Goal: Communication & Community: Answer question/provide support

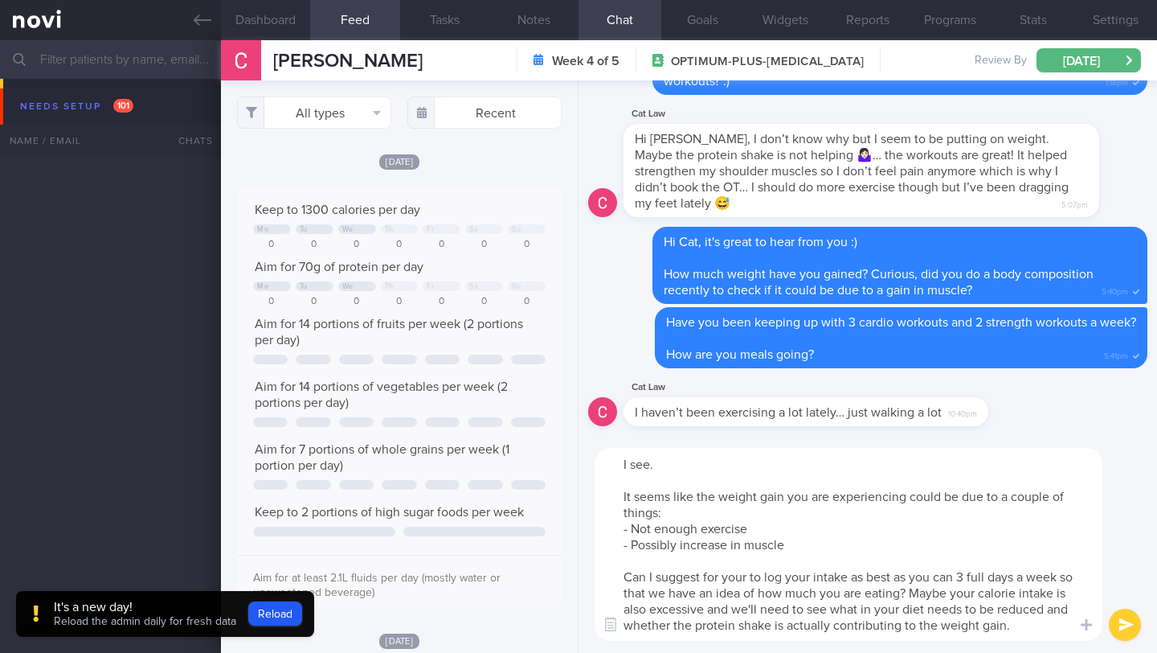
select select "9"
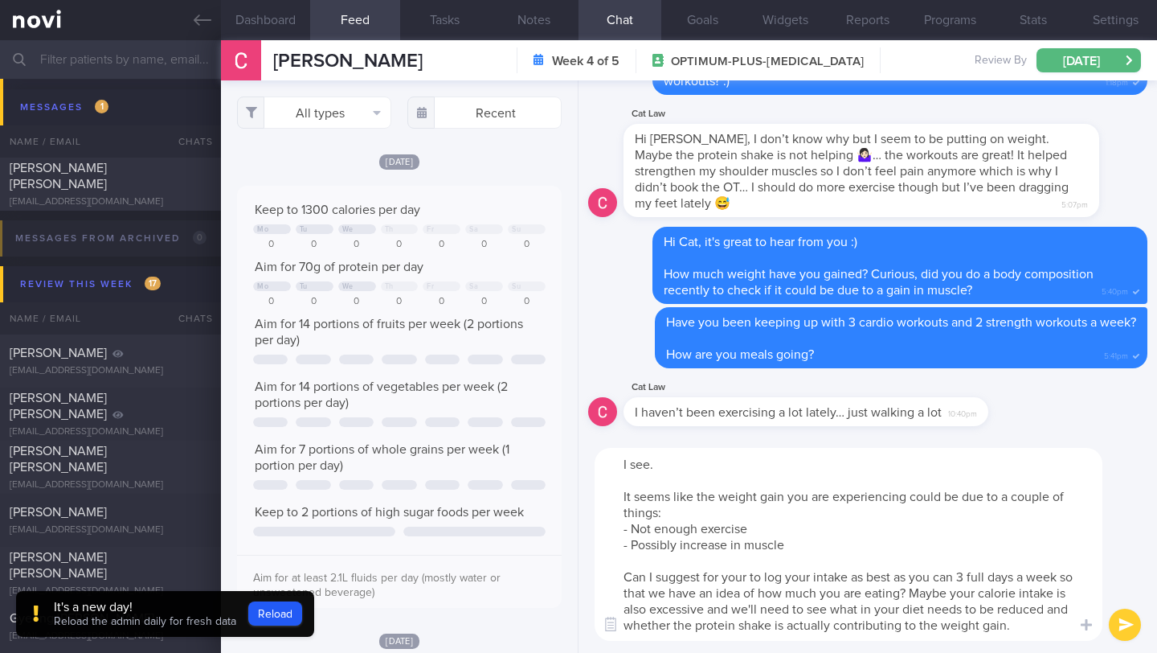
click at [751, 530] on textarea "I see. It seems like the weight gain you are experiencing could be due to a cou…" at bounding box center [849, 544] width 508 height 193
click at [636, 530] on textarea "I see. It seems like the weight gain you are experiencing could be due to a cou…" at bounding box center [849, 544] width 508 height 193
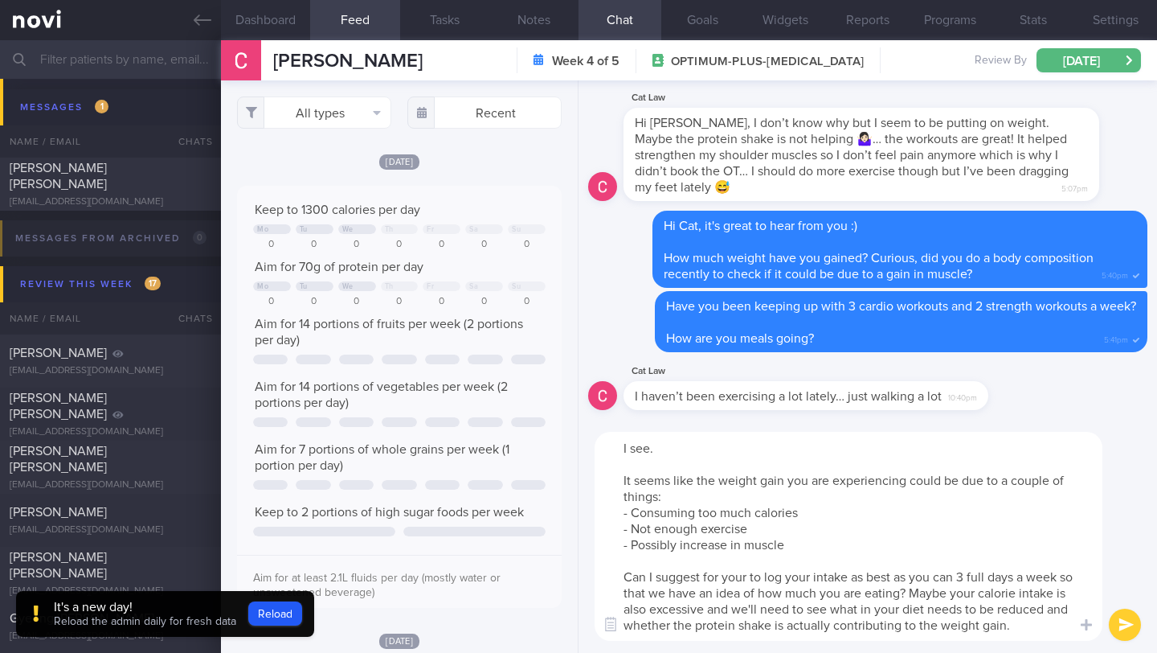
drag, startPoint x: 774, startPoint y: 526, endPoint x: 616, endPoint y: 530, distance: 158.3
click at [616, 530] on textarea "I see. It seems like the weight gain you are experiencing could be due to a cou…" at bounding box center [849, 536] width 508 height 209
click at [806, 542] on textarea "I see. It seems like the weight gain you are experiencing could be due to a cou…" at bounding box center [849, 536] width 508 height 209
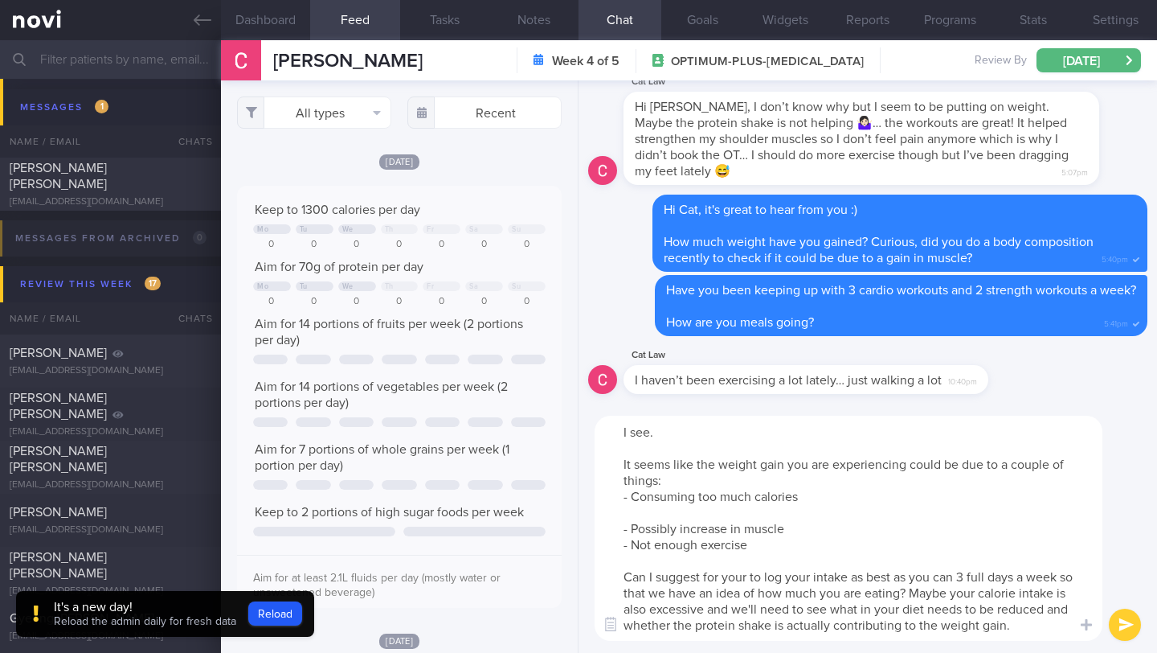
drag, startPoint x: 788, startPoint y: 499, endPoint x: 616, endPoint y: 500, distance: 172.0
click at [616, 500] on textarea "I see. It seems like the weight gain you are experiencing could be due to a cou…" at bounding box center [849, 527] width 508 height 225
type textarea "I see. It seems like the weight gain you are experiencing could be due to a cou…"
click at [767, 546] on textarea "I see. It seems like the weight gain you are experiencing could be due to a cou…" at bounding box center [849, 527] width 508 height 225
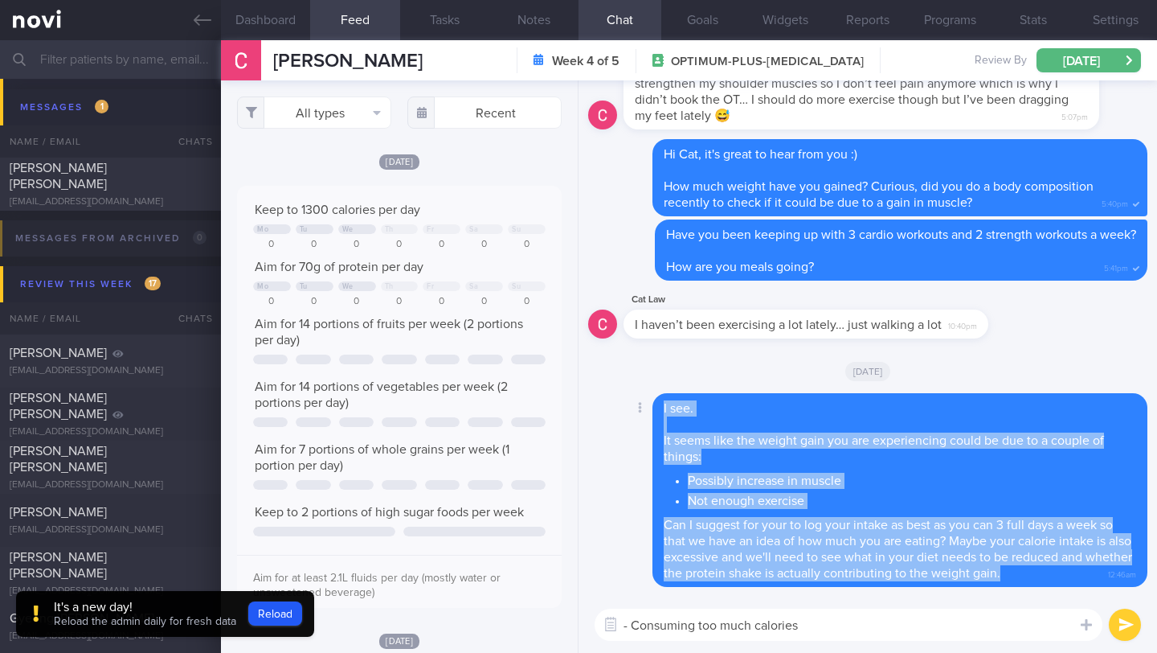
drag, startPoint x: 664, startPoint y: 405, endPoint x: 1078, endPoint y: 568, distance: 444.9
click at [1078, 568] on div "I see. It seems like the weight gain you are experiencing could be due to a cou…" at bounding box center [900, 490] width 495 height 194
copy span "I see. It seems like the weight gain you are experiencing could be due to a cou…"
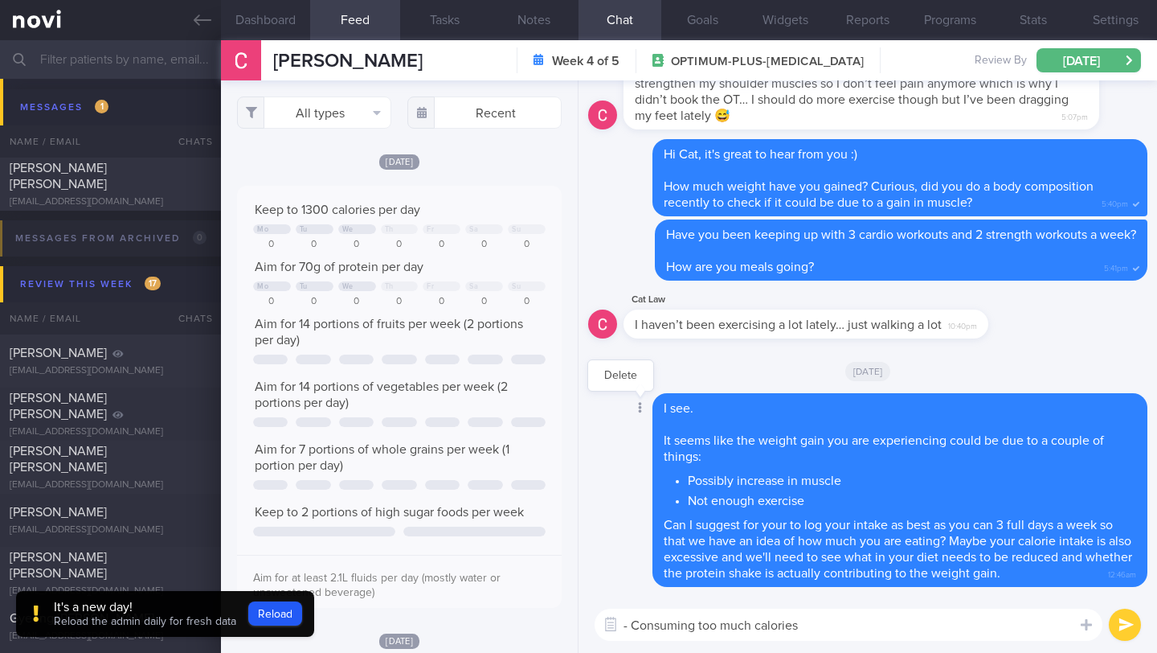
click at [632, 410] on div at bounding box center [638, 409] width 29 height 30
click at [621, 374] on button "Delete" at bounding box center [620, 375] width 65 height 24
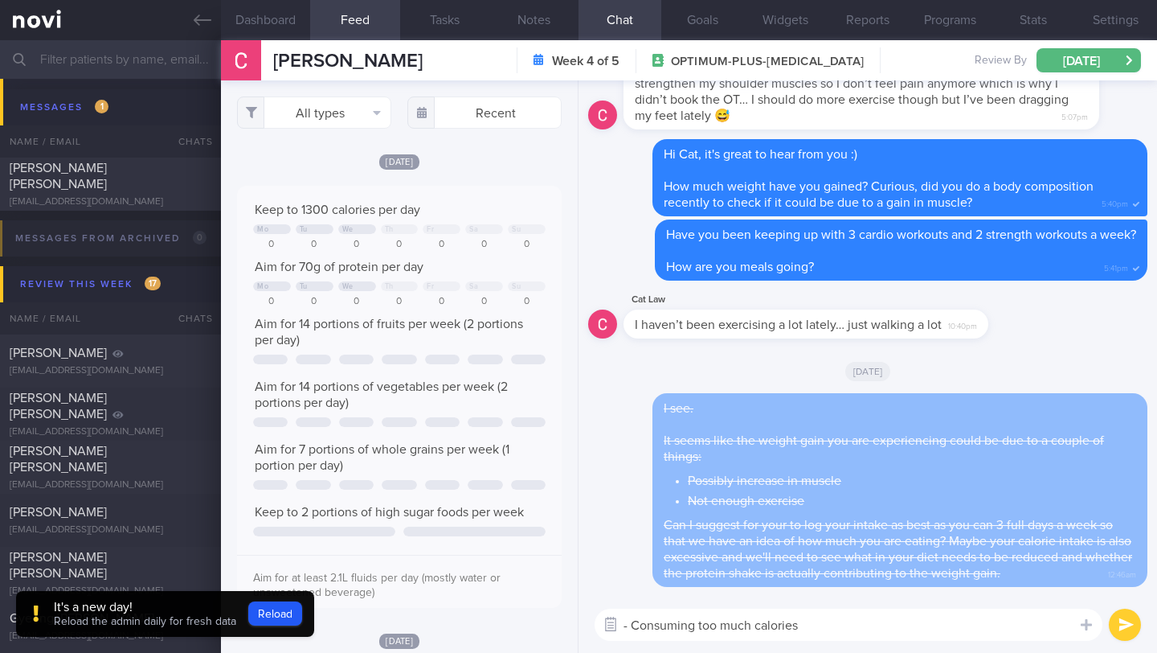
click at [623, 627] on button "button" at bounding box center [610, 624] width 29 height 29
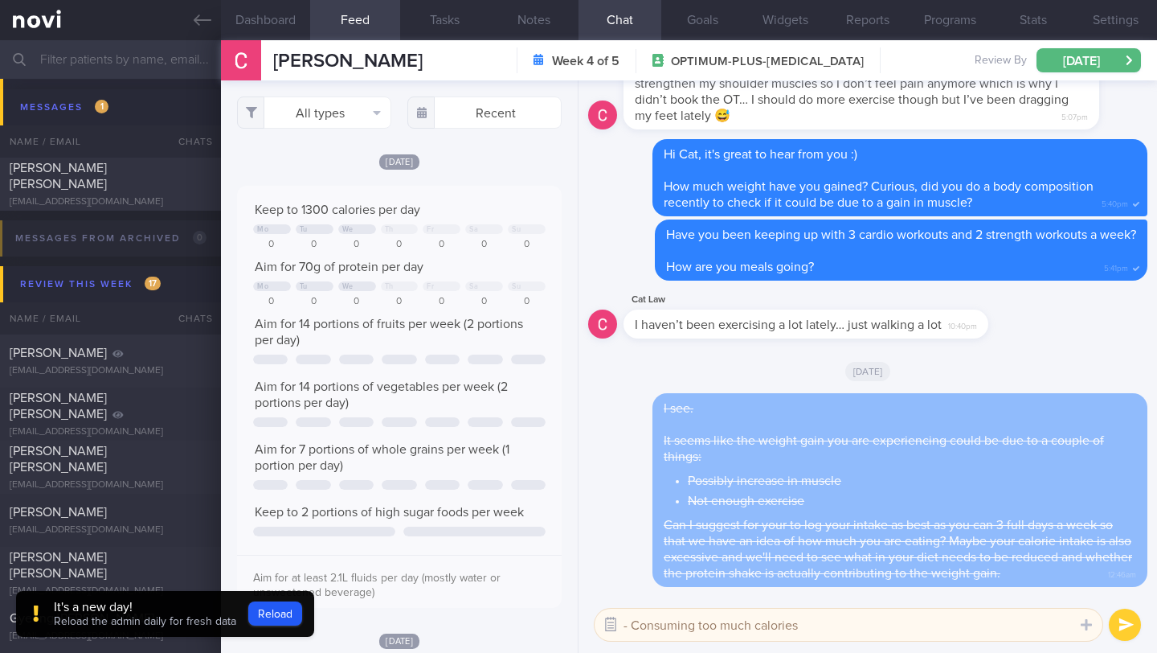
click at [610, 627] on button "button" at bounding box center [610, 624] width 29 height 29
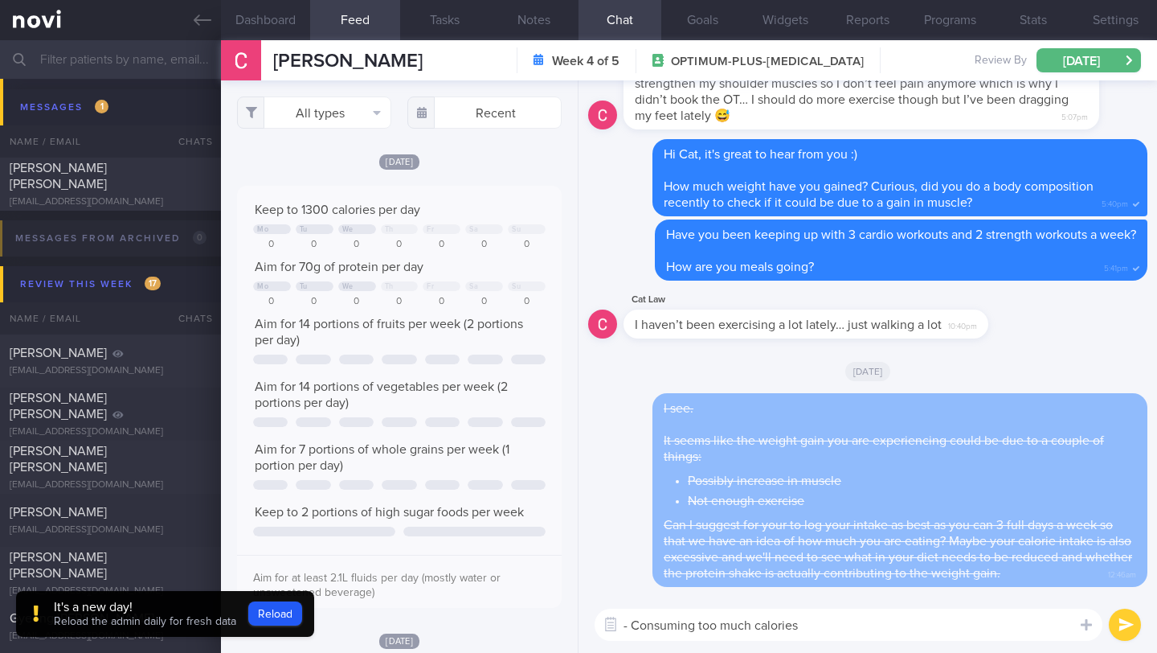
click at [630, 620] on textarea "- Consuming too much calories" at bounding box center [849, 624] width 508 height 32
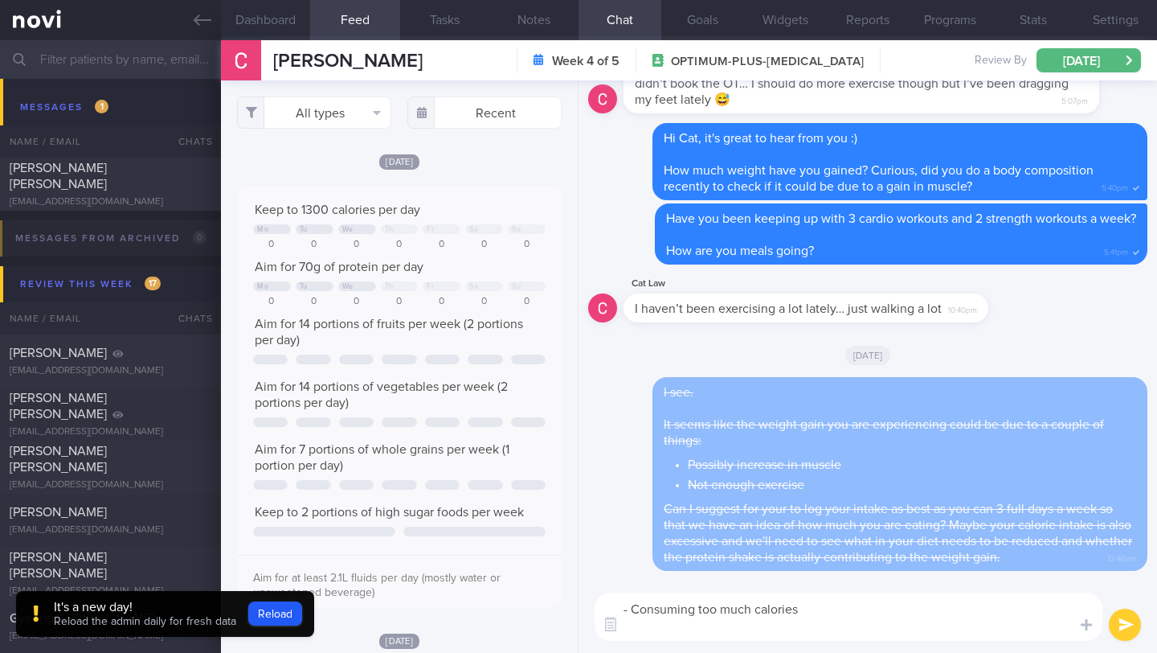
scroll to position [0, 0]
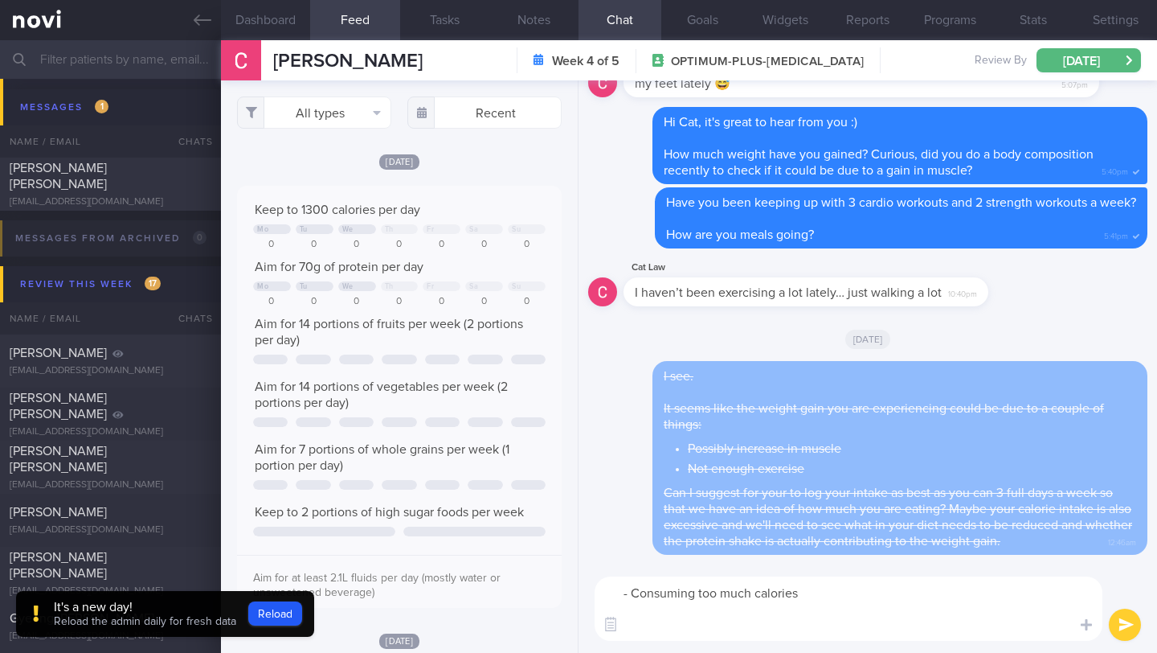
paste textarea "I see. It seems like the weight gain you are experiencing could be due to a cou…"
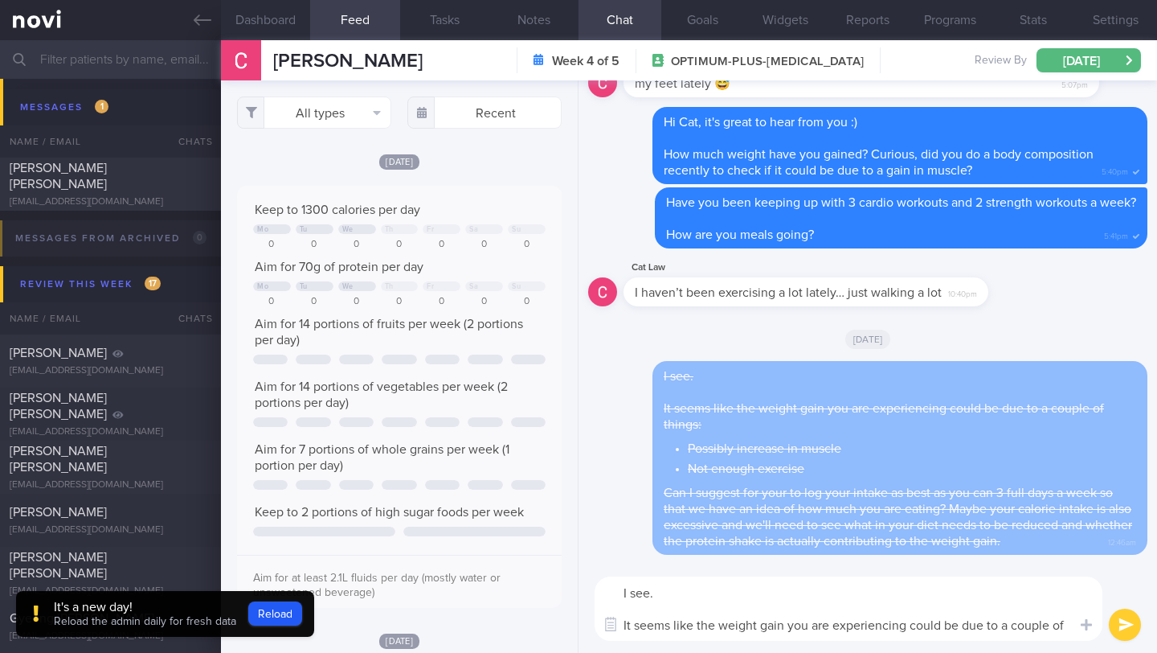
scroll to position [16, 0]
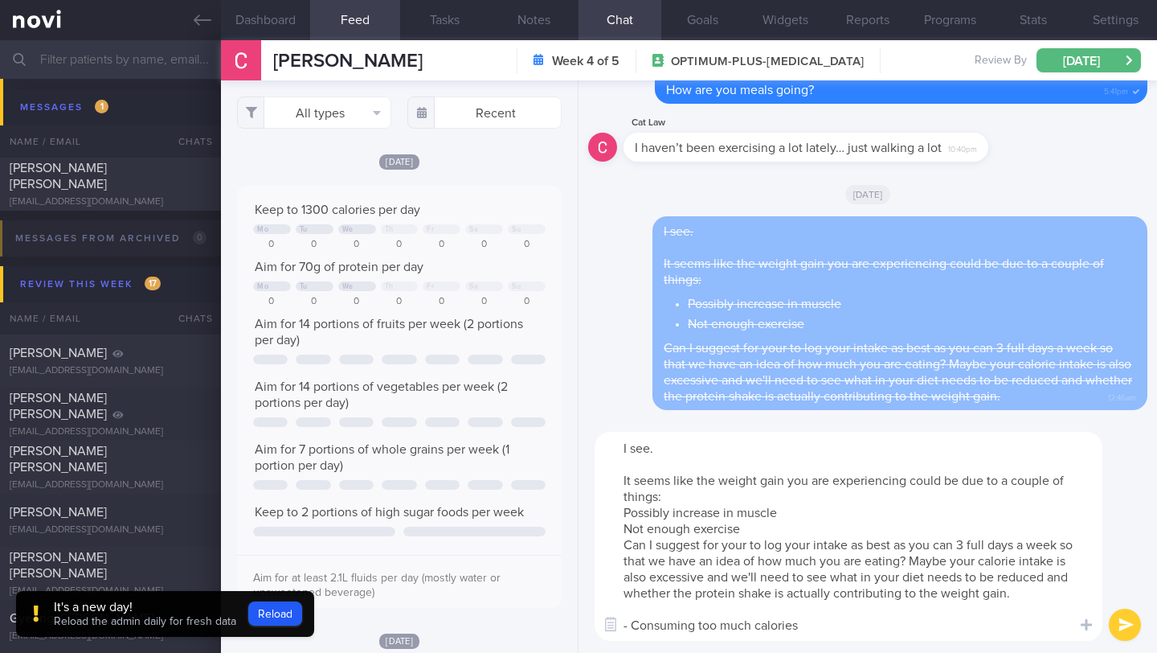
click at [632, 500] on textarea "I see. It seems like the weight gain you are experiencing could be due to a cou…" at bounding box center [849, 536] width 508 height 209
click at [622, 498] on textarea "I see. It seems like the weight gain you are experiencing could be due to a cou…" at bounding box center [849, 536] width 508 height 209
drag, startPoint x: 729, startPoint y: 622, endPoint x: 630, endPoint y: 624, distance: 98.9
click at [624, 624] on div "Chat Templates Admin [MEDICAL_DATA] Weight Nutrition Physical Activity Infograp…" at bounding box center [868, 535] width 579 height 233
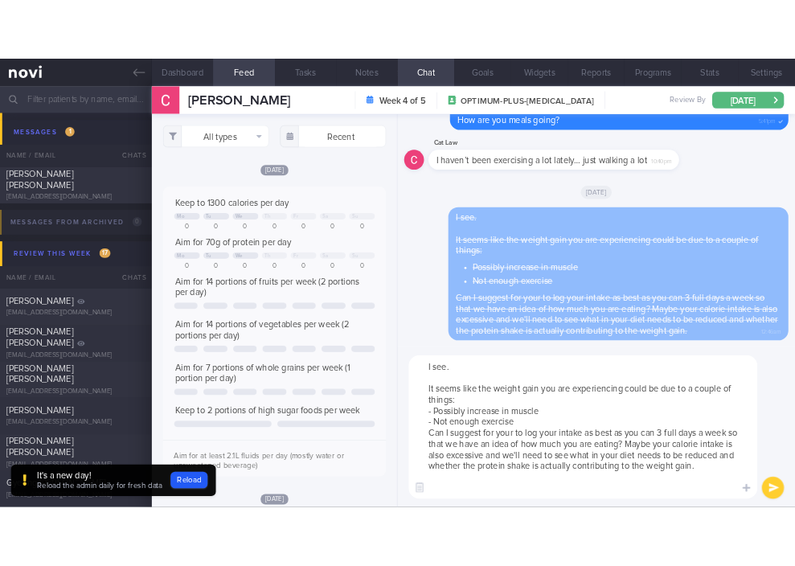
scroll to position [0, 0]
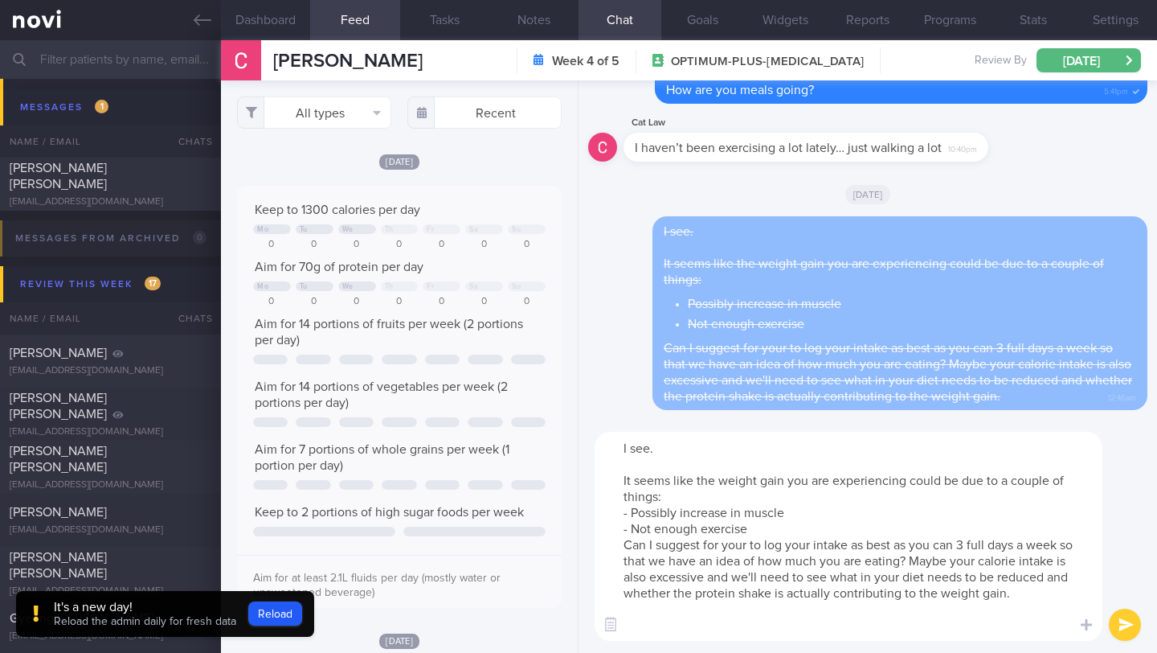
click at [769, 534] on textarea "I see. It seems like the weight gain you are experiencing could be due to a cou…" at bounding box center [849, 536] width 508 height 209
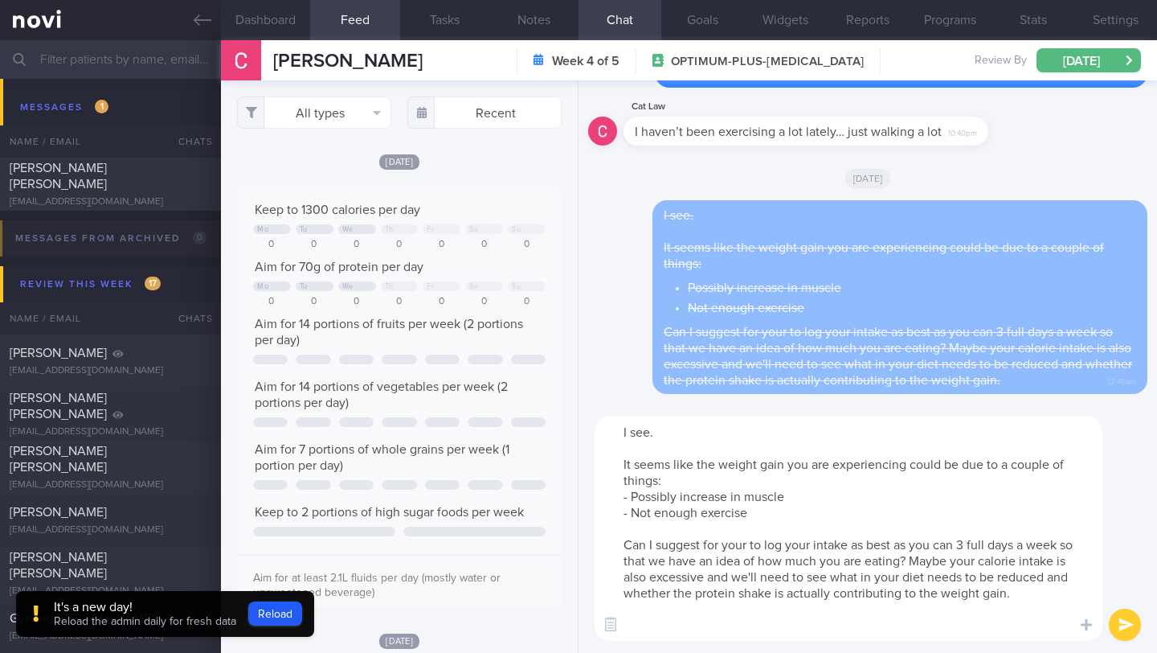
paste textarea "- Consuming too much calories"
click at [837, 607] on textarea "I see. It seems like the weight gain you are experiencing could be due to a cou…" at bounding box center [849, 527] width 508 height 225
type textarea "I see. It seems like the weight gain you are experiencing could be due to a cou…"
click at [1115, 632] on button "submit" at bounding box center [1125, 624] width 32 height 32
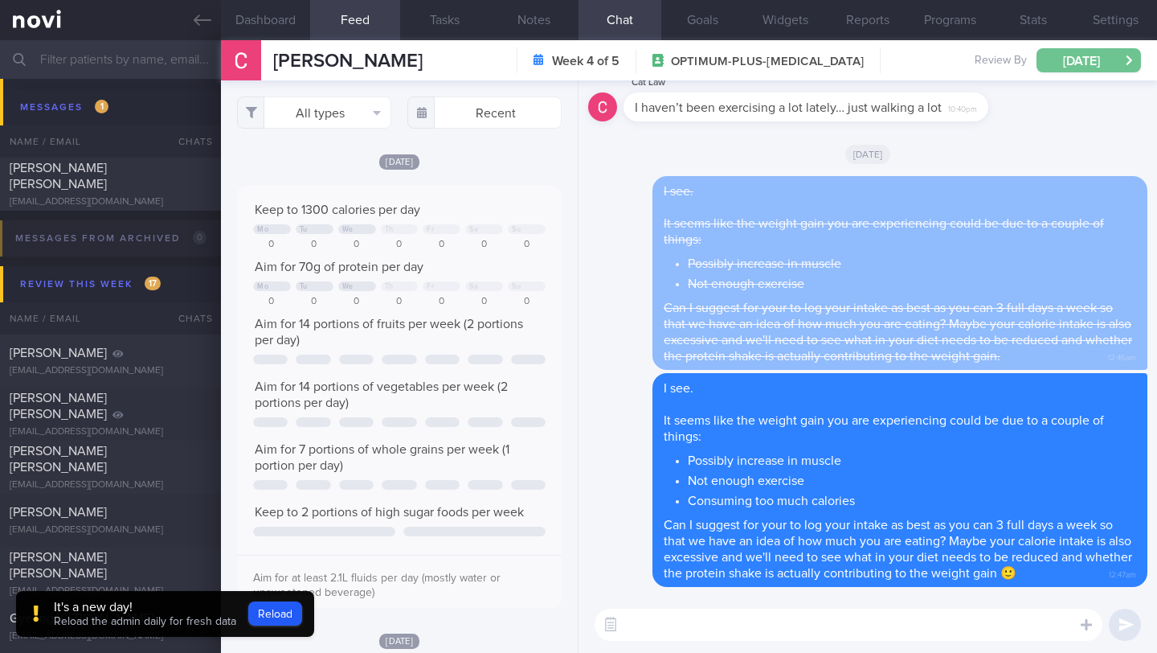
click at [1063, 62] on button "[DATE]" at bounding box center [1089, 60] width 104 height 24
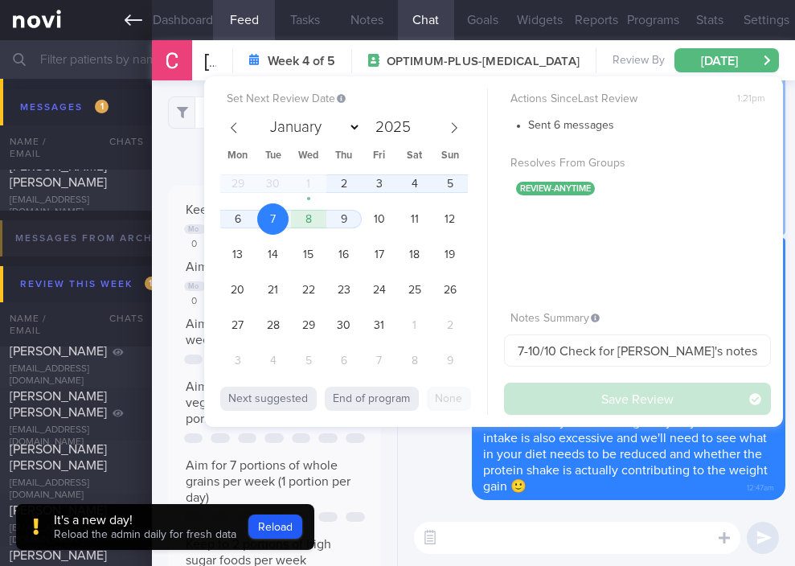
scroll to position [115, 184]
